Goal: Find specific page/section: Find specific page/section

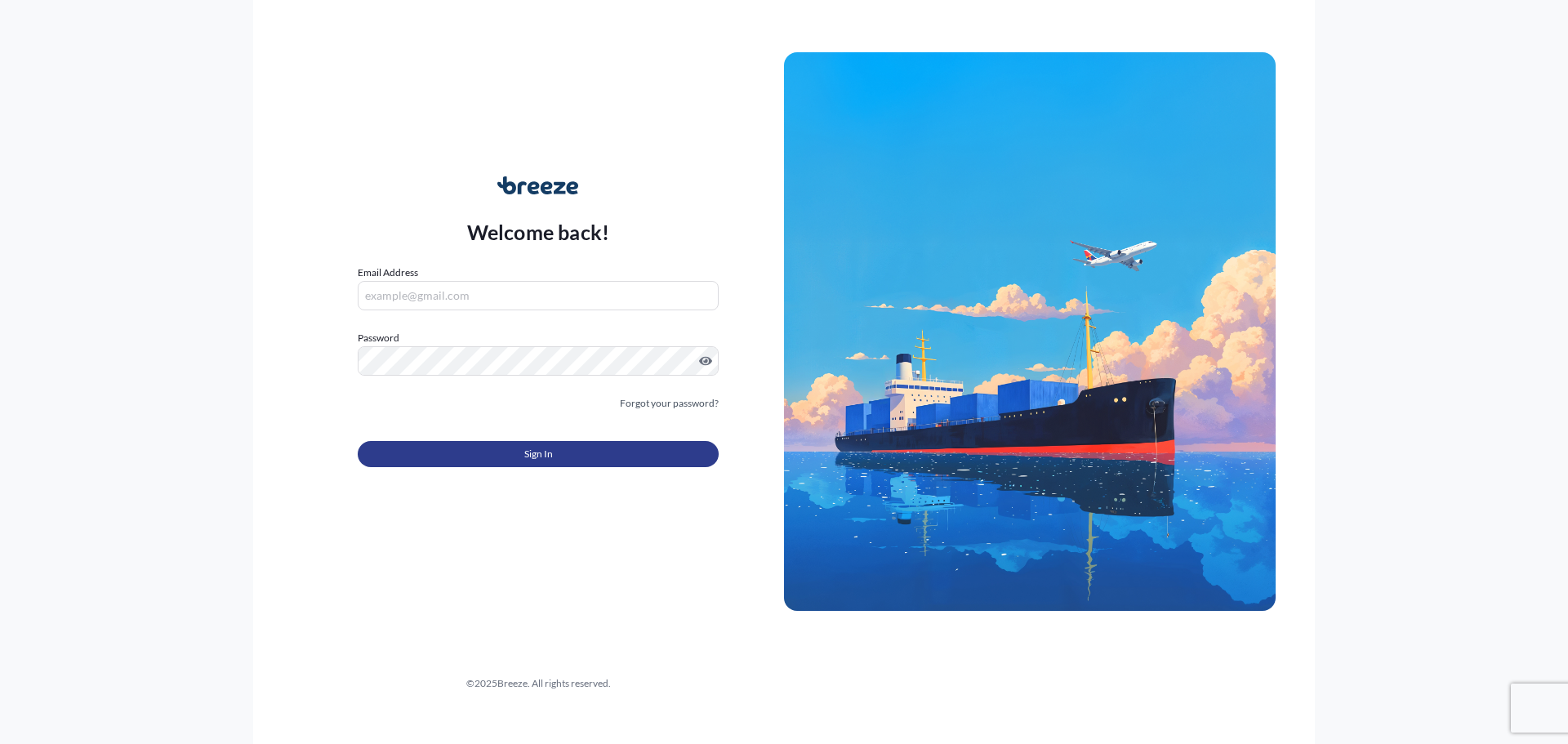
type input "[EMAIL_ADDRESS][DOMAIN_NAME]"
click at [556, 449] on button "Sign In" at bounding box center [538, 454] width 361 height 27
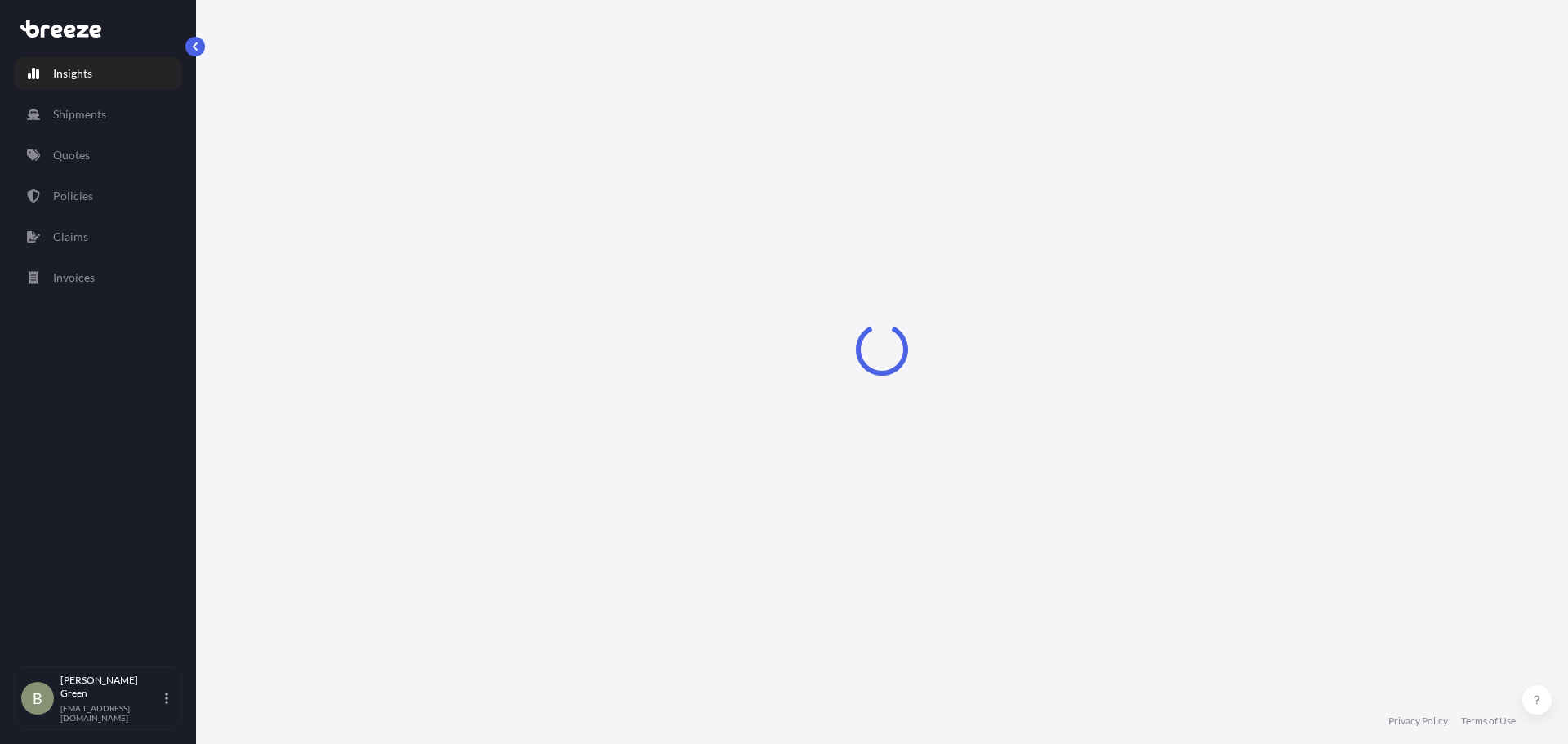
select select "2025"
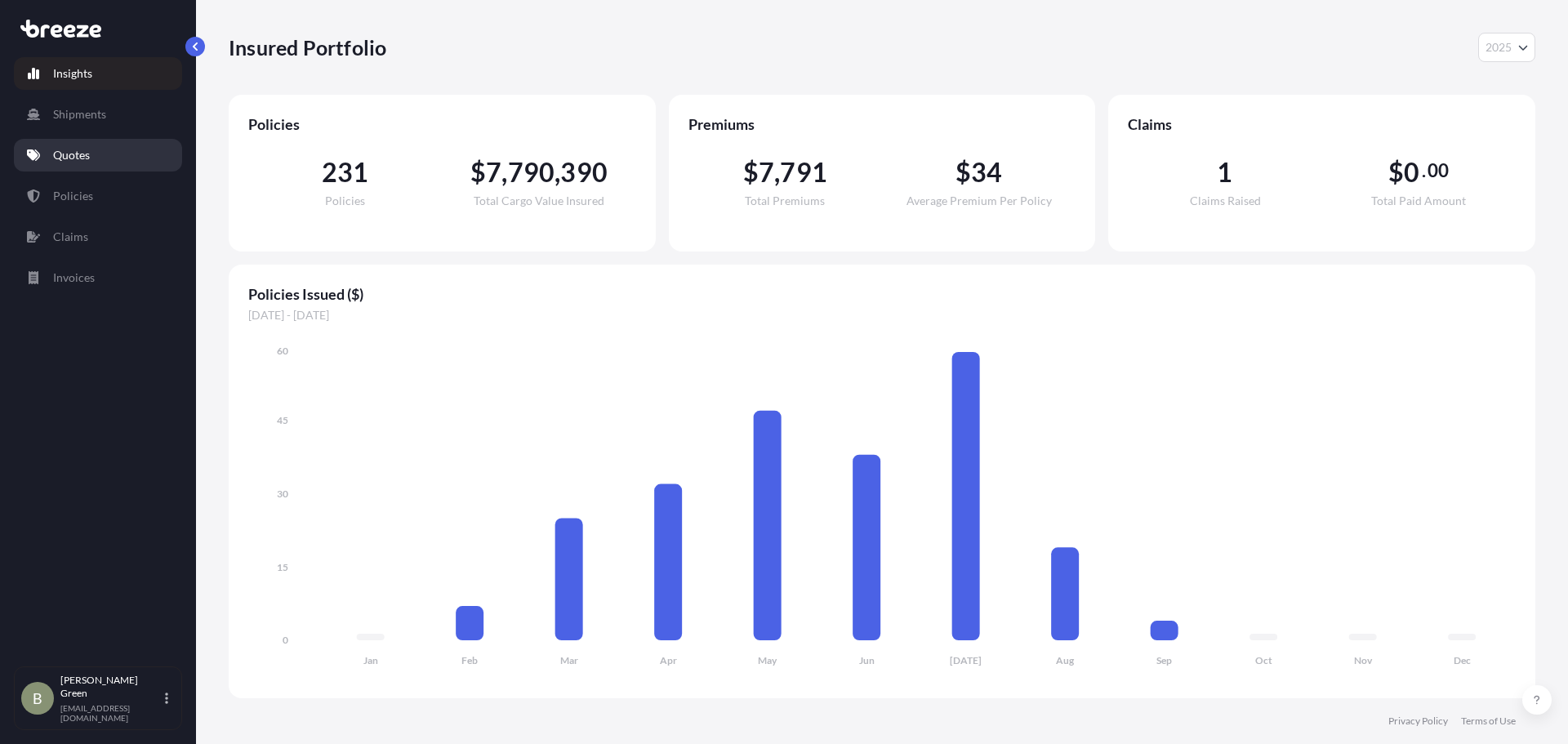
click at [124, 152] on link "Quotes" at bounding box center [98, 155] width 168 height 33
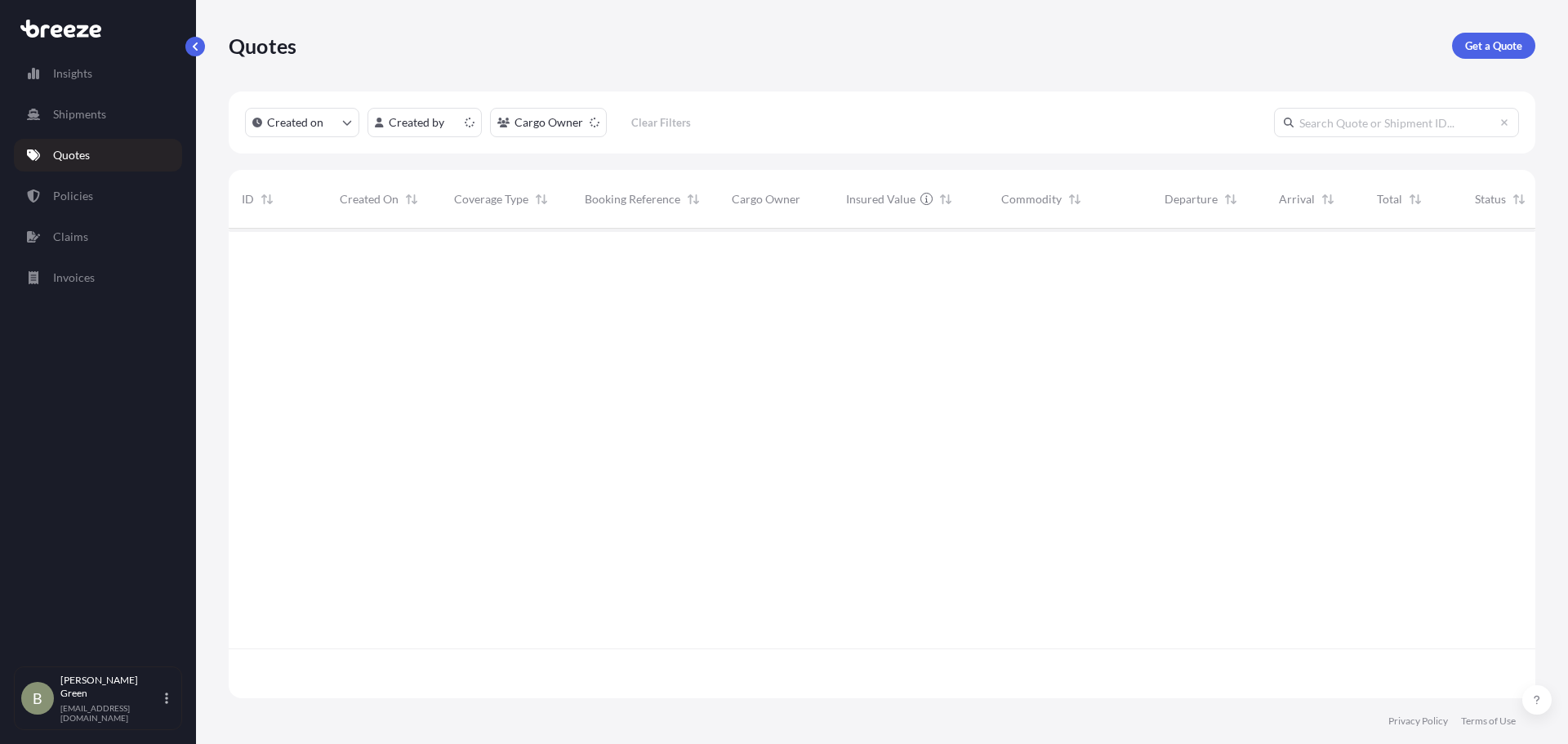
scroll to position [466, 1294]
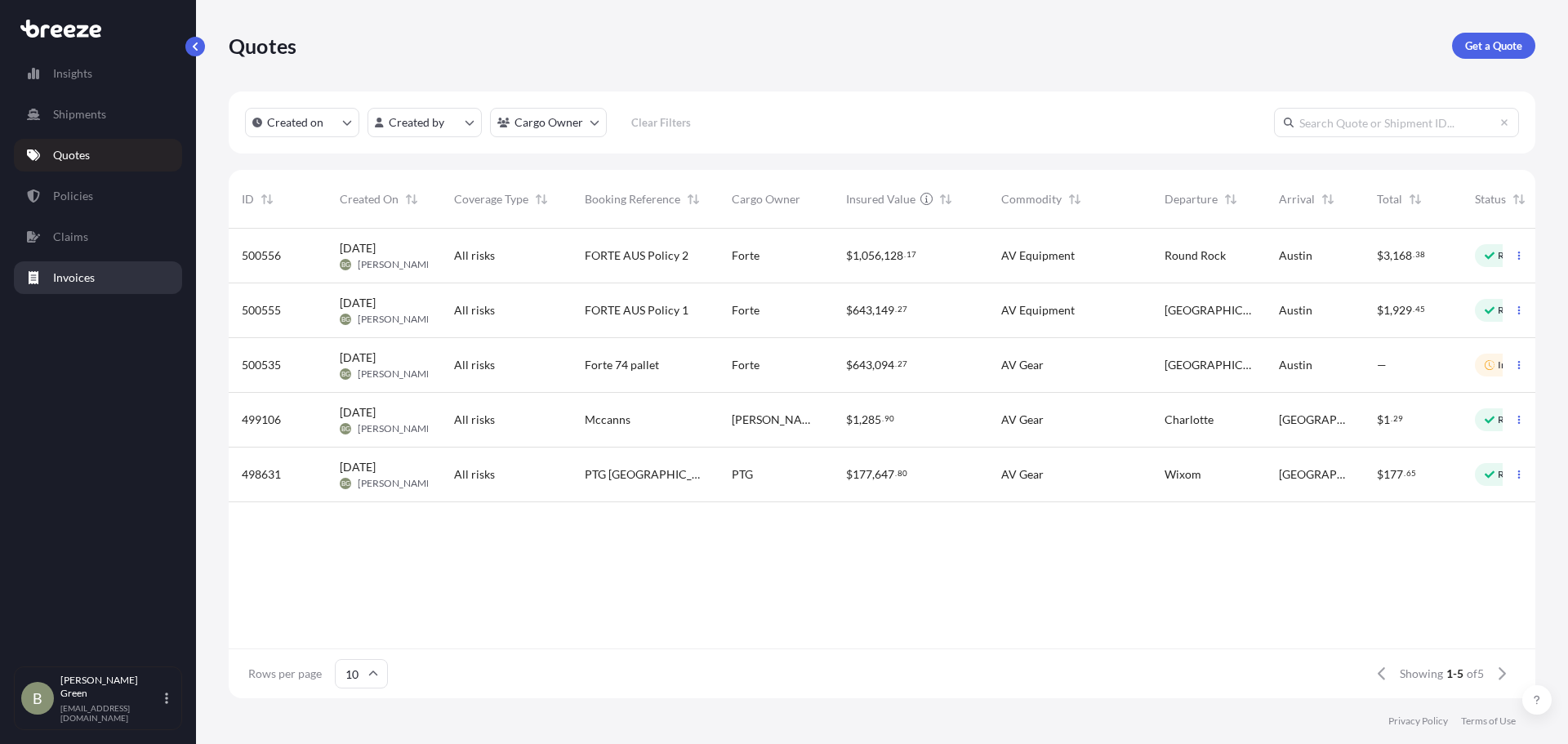
click at [93, 281] on p "Invoices" at bounding box center [74, 277] width 42 height 16
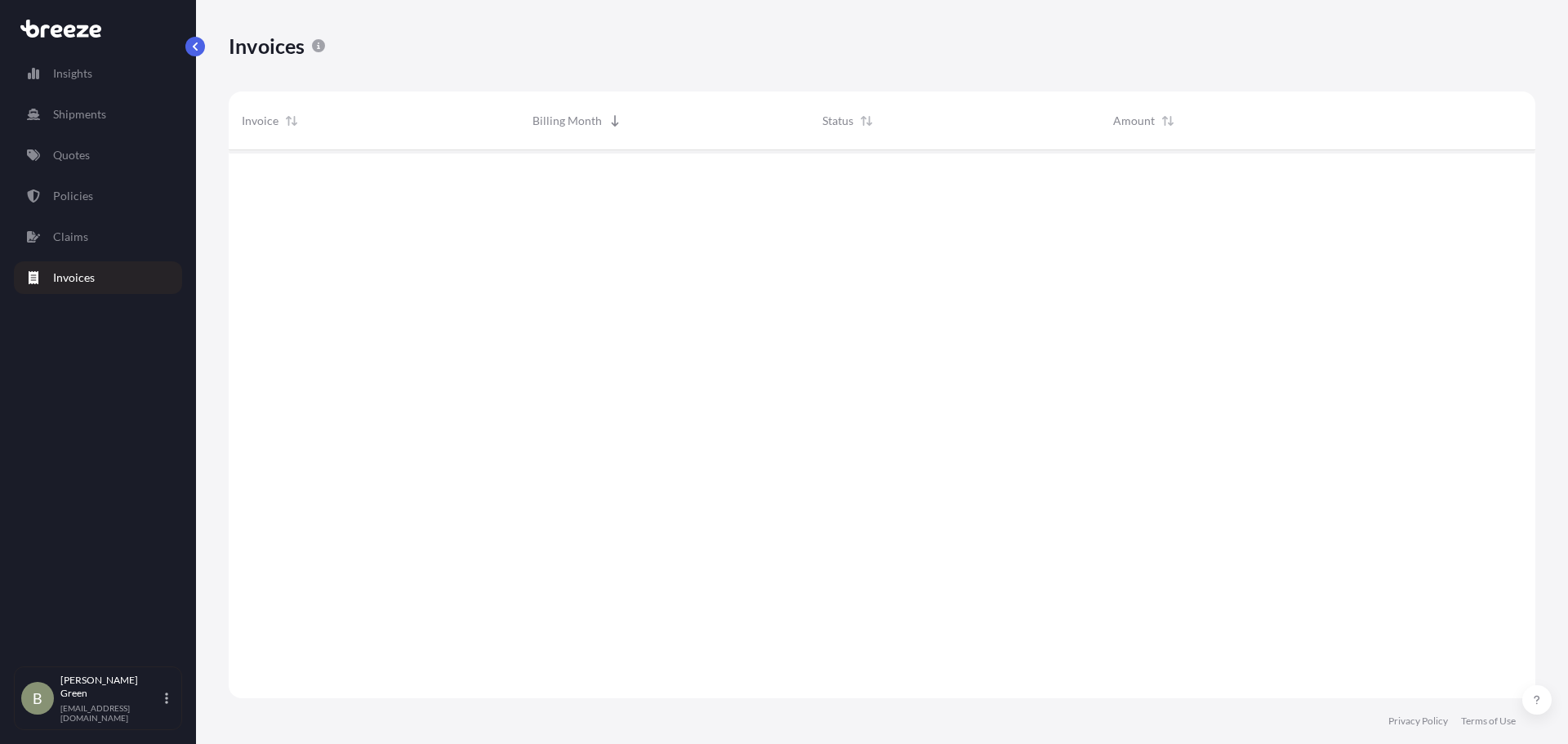
scroll to position [552, 1294]
